Goal: Transaction & Acquisition: Purchase product/service

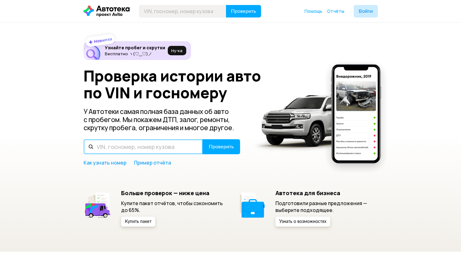
click at [151, 148] on input "text" at bounding box center [142, 146] width 119 height 15
click at [151, 148] on input "[US_VEHICLE_IDENTIFICATION_NUMBER]" at bounding box center [142, 146] width 119 height 15
drag, startPoint x: 0, startPoint y: 0, endPoint x: 151, endPoint y: 148, distance: 211.4
click at [151, 148] on input "[US_VEHICLE_IDENTIFICATION_NUMBER]" at bounding box center [142, 146] width 119 height 15
type input "[US_VEHICLE_IDENTIFICATION_NUMBER]"
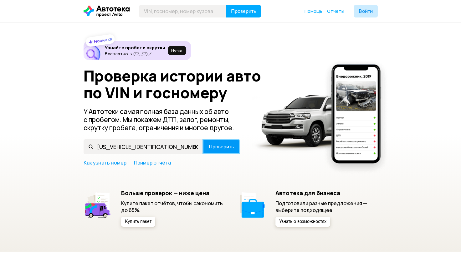
click at [228, 147] on span "Проверить" at bounding box center [221, 146] width 25 height 5
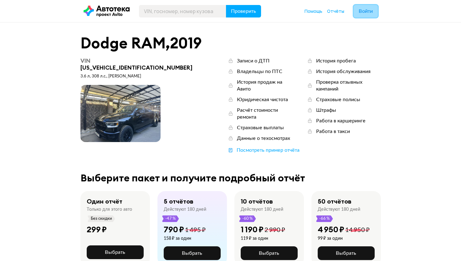
click at [367, 9] on span "Войти" at bounding box center [365, 11] width 14 height 5
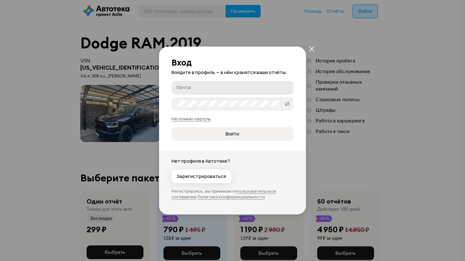
click at [249, 83] on label "Почта" at bounding box center [233, 88] width 122 height 14
click at [249, 84] on input "Почта" at bounding box center [234, 87] width 114 height 6
type input "[EMAIL_ADDRESS][DOMAIN_NAME]"
click at [236, 134] on span "Войти" at bounding box center [232, 134] width 13 height 6
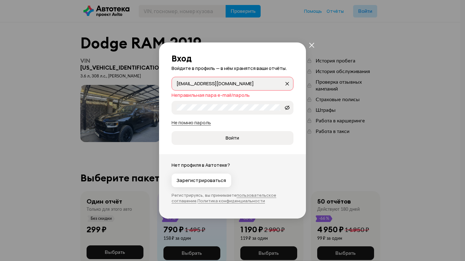
click at [203, 124] on link "Не помню пароль" at bounding box center [191, 122] width 39 height 7
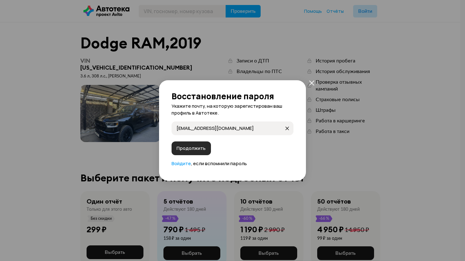
click at [197, 144] on button "Продолжить" at bounding box center [191, 149] width 39 height 14
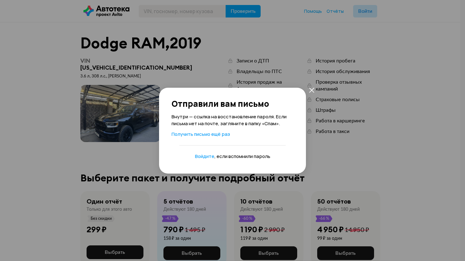
click at [344, 126] on div "Отправили вам письмо Внутри — ссылка на восстановление пароля. Если письма нет …" at bounding box center [232, 130] width 465 height 261
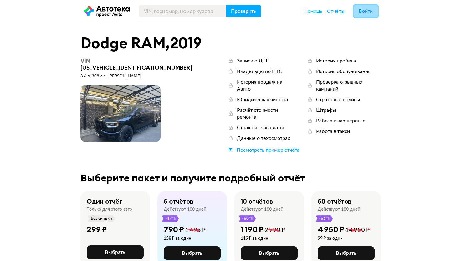
click at [366, 14] on span "Войти" at bounding box center [365, 11] width 14 height 5
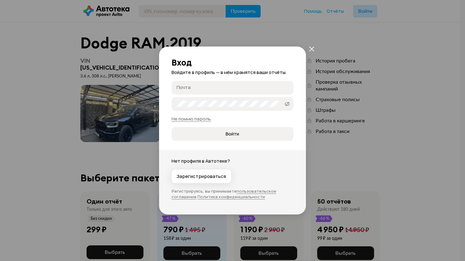
click at [223, 90] on input "Почта" at bounding box center [234, 87] width 114 height 6
type input "[EMAIL_ADDRESS][DOMAIN_NAME]"
click at [224, 134] on span "Войти" at bounding box center [233, 134] width 112 height 6
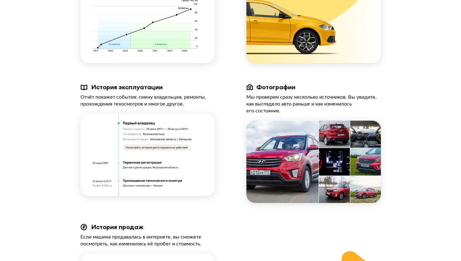
scroll to position [513, 0]
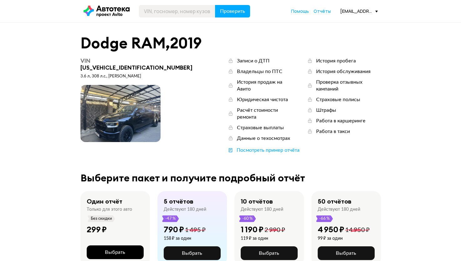
click at [102, 246] on button "Выбрать" at bounding box center [115, 253] width 57 height 14
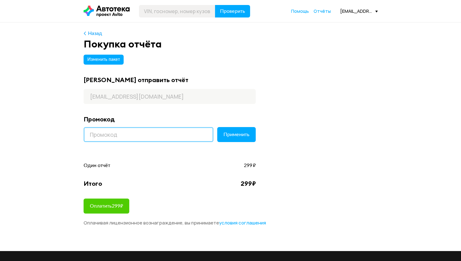
click at [158, 132] on input at bounding box center [148, 134] width 130 height 15
paste input "LETSGO"
type input "LETSGO"
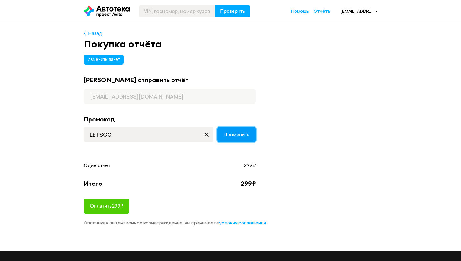
click at [240, 132] on span "Применить" at bounding box center [236, 134] width 26 height 5
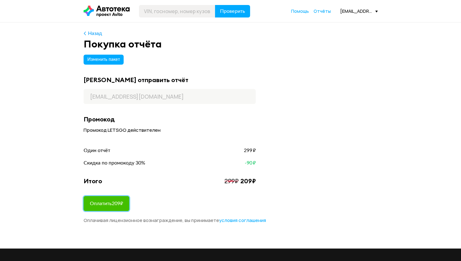
click at [118, 203] on span "Оплатить 209 ₽" at bounding box center [106, 203] width 33 height 5
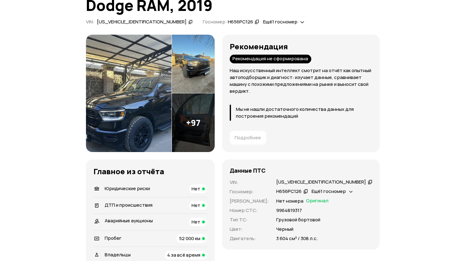
scroll to position [48, 0]
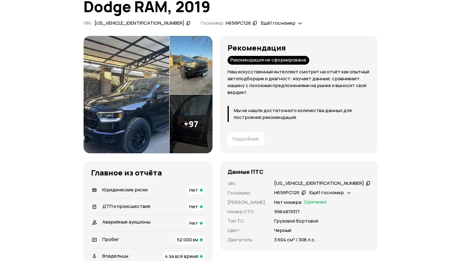
click at [212, 117] on img at bounding box center [190, 124] width 43 height 59
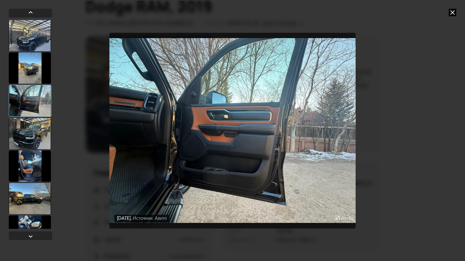
click at [374, 146] on div "10 марта 2025 года Источник: Авито 9 февраля 2025 года Источник: Авито 9 феврал…" at bounding box center [233, 130] width 320 height 261
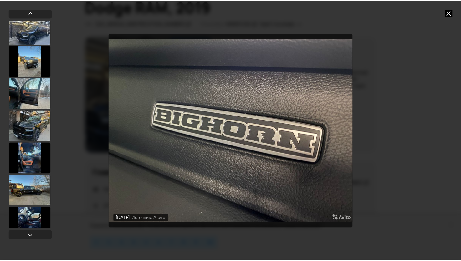
scroll to position [0, 0]
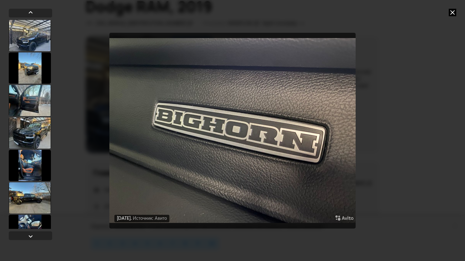
click at [36, 39] on div at bounding box center [30, 35] width 42 height 31
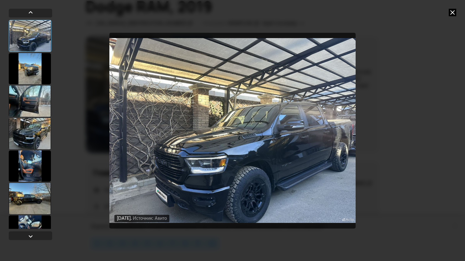
click at [430, 130] on div "10 марта 2025 года Источник: Авито 9 февраля 2025 года Источник: Авито 9 феврал…" at bounding box center [232, 130] width 465 height 261
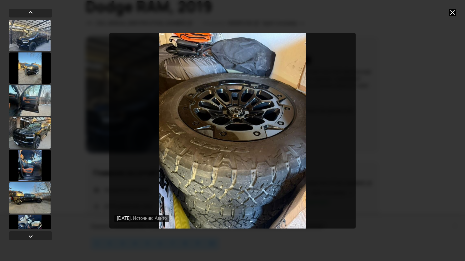
click at [453, 9] on icon at bounding box center [453, 13] width 8 height 8
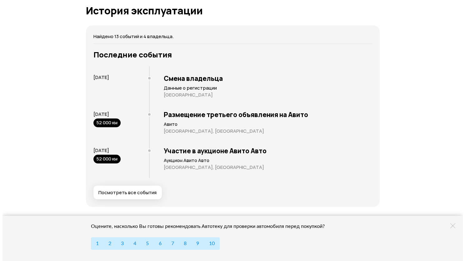
scroll to position [1151, 0]
click at [123, 194] on span "Посмотреть все события" at bounding box center [125, 192] width 58 height 6
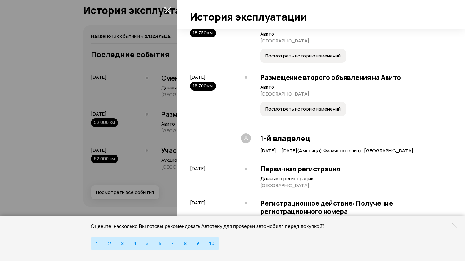
scroll to position [63, 0]
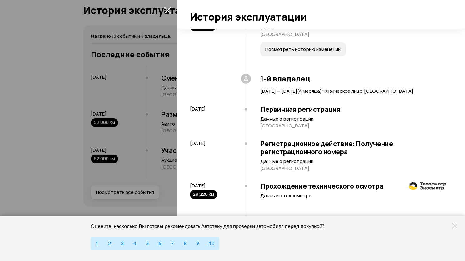
click at [304, 144] on div "Регистрационное действие: Получение регистрационного номера Данные о регистраци…" at bounding box center [346, 156] width 201 height 43
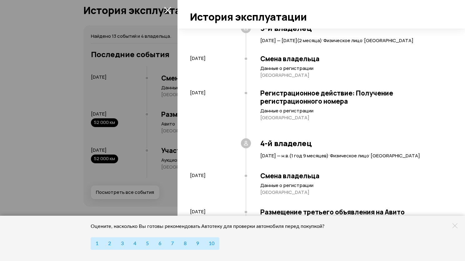
scroll to position [420, 0]
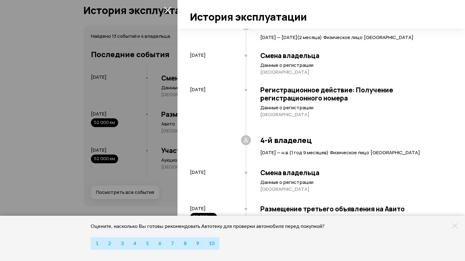
click at [321, 102] on h3 "Регистрационное действие: Получение регистрационного номера" at bounding box center [353, 94] width 186 height 16
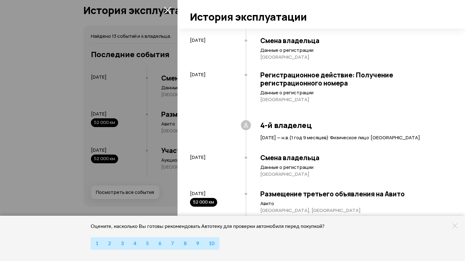
click at [299, 91] on div "Регистрационное действие: Получение регистрационного номера Данные о регистраци…" at bounding box center [346, 93] width 201 height 55
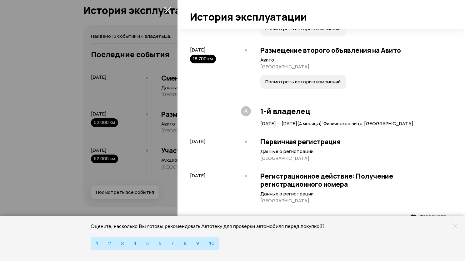
scroll to position [88, 0]
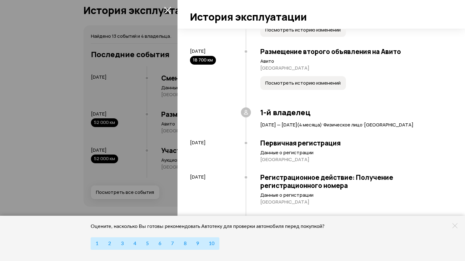
click at [298, 85] on span "Посмотреть историю изменений" at bounding box center [302, 83] width 75 height 6
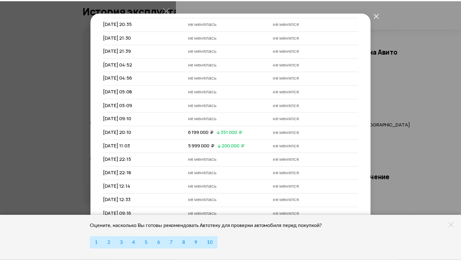
scroll to position [81, 0]
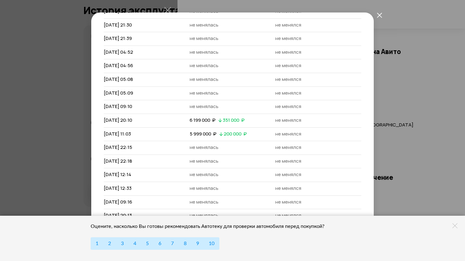
click at [298, 85] on td "не менялся" at bounding box center [318, 80] width 86 height 14
click at [454, 227] on icon at bounding box center [455, 226] width 5 height 5
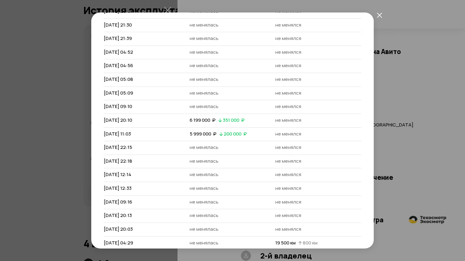
click at [379, 16] on icon "закрыть" at bounding box center [379, 15] width 5 height 5
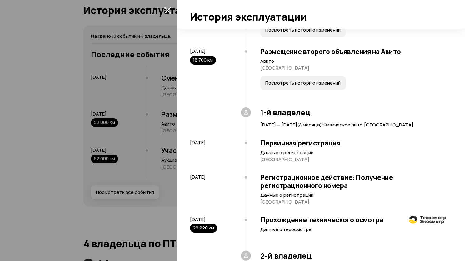
click at [168, 11] on icon "закрыть" at bounding box center [167, 10] width 7 height 7
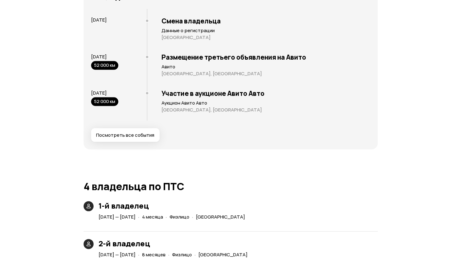
click at [137, 68] on div "9 февраля 2025 52 000 км" at bounding box center [119, 62] width 56 height 17
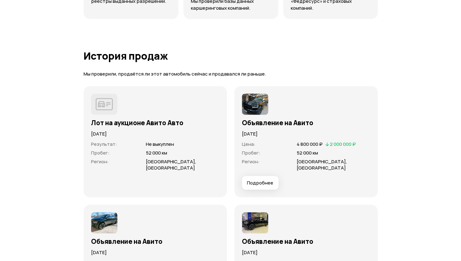
scroll to position [1630, 0]
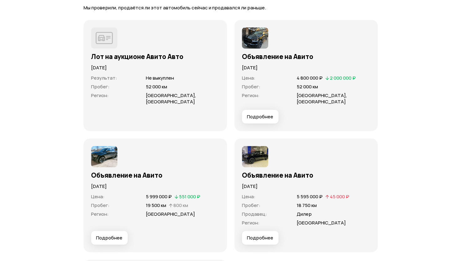
scroll to position [1696, 0]
click at [264, 121] on button "Подробнее" at bounding box center [260, 117] width 37 height 14
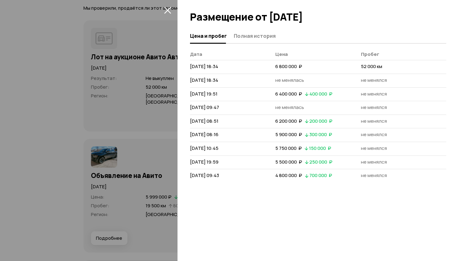
click at [164, 11] on icon "закрыть" at bounding box center [167, 10] width 7 height 7
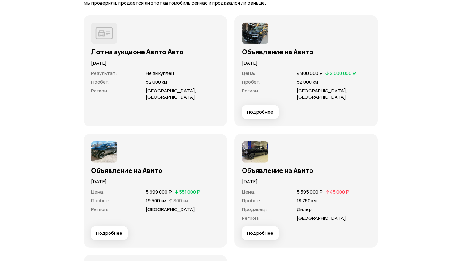
scroll to position [1698, 0]
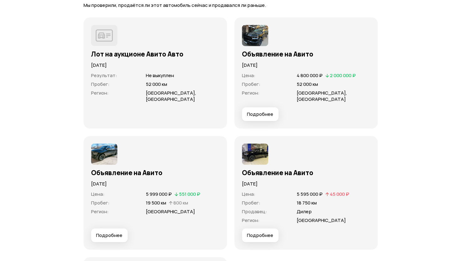
click at [252, 40] on img at bounding box center [255, 35] width 26 height 21
click at [259, 55] on h3 "Объявление на Авито" at bounding box center [306, 54] width 128 height 8
click at [264, 30] on img at bounding box center [255, 35] width 26 height 21
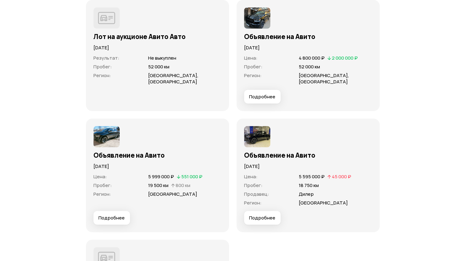
scroll to position [1716, 0]
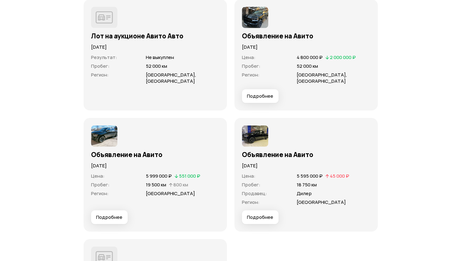
click at [114, 222] on button "Подробнее" at bounding box center [109, 218] width 37 height 14
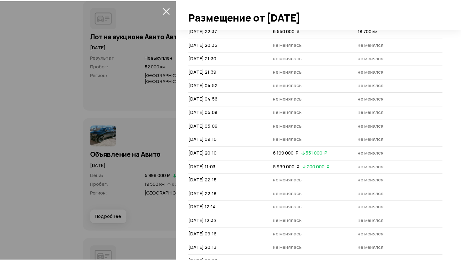
scroll to position [40, 0]
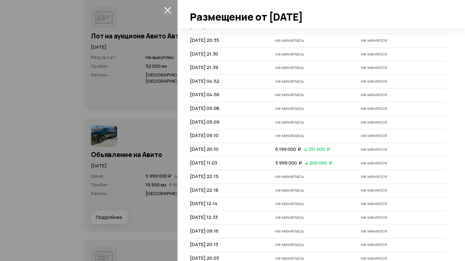
click at [169, 9] on icon "закрыть" at bounding box center [167, 10] width 7 height 7
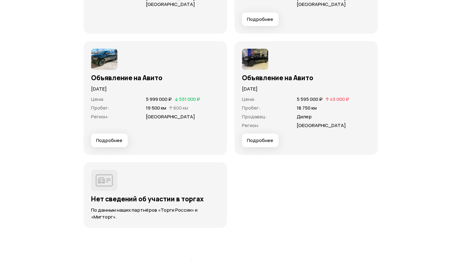
scroll to position [1793, 0]
click at [270, 138] on span "Подробнее" at bounding box center [260, 141] width 26 height 6
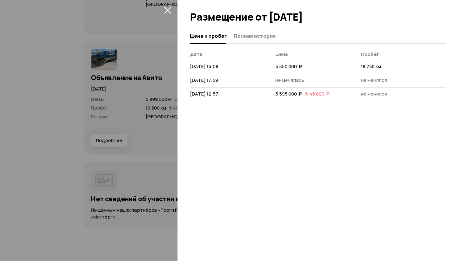
click at [165, 10] on icon "закрыть" at bounding box center [167, 10] width 7 height 7
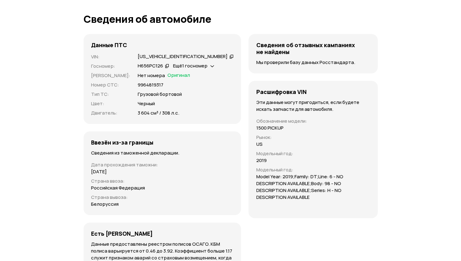
scroll to position [2050, 0]
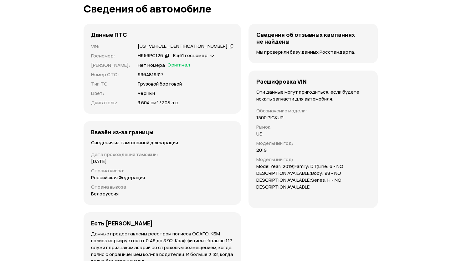
click at [142, 135] on h4 "Ввезён из-за границы" at bounding box center [122, 132] width 62 height 7
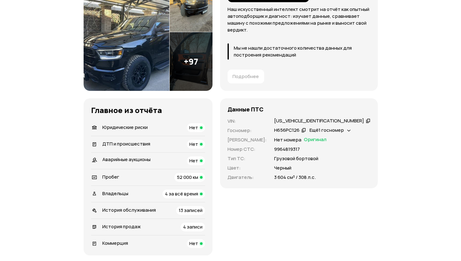
scroll to position [109, 0]
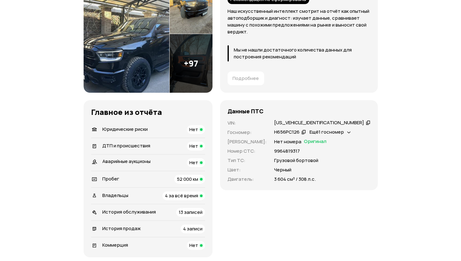
click at [158, 41] on img at bounding box center [126, 34] width 86 height 118
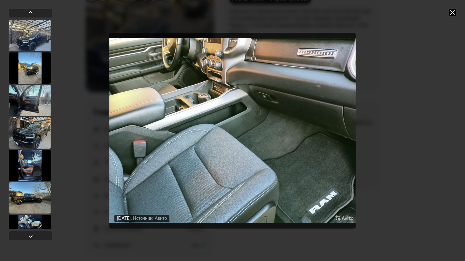
click at [455, 14] on icon at bounding box center [453, 13] width 8 height 8
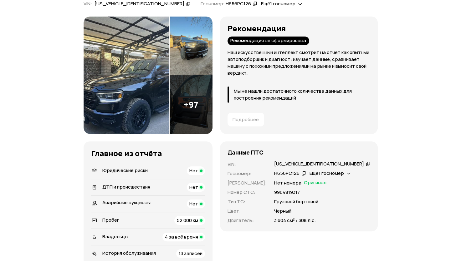
scroll to position [66, 0]
